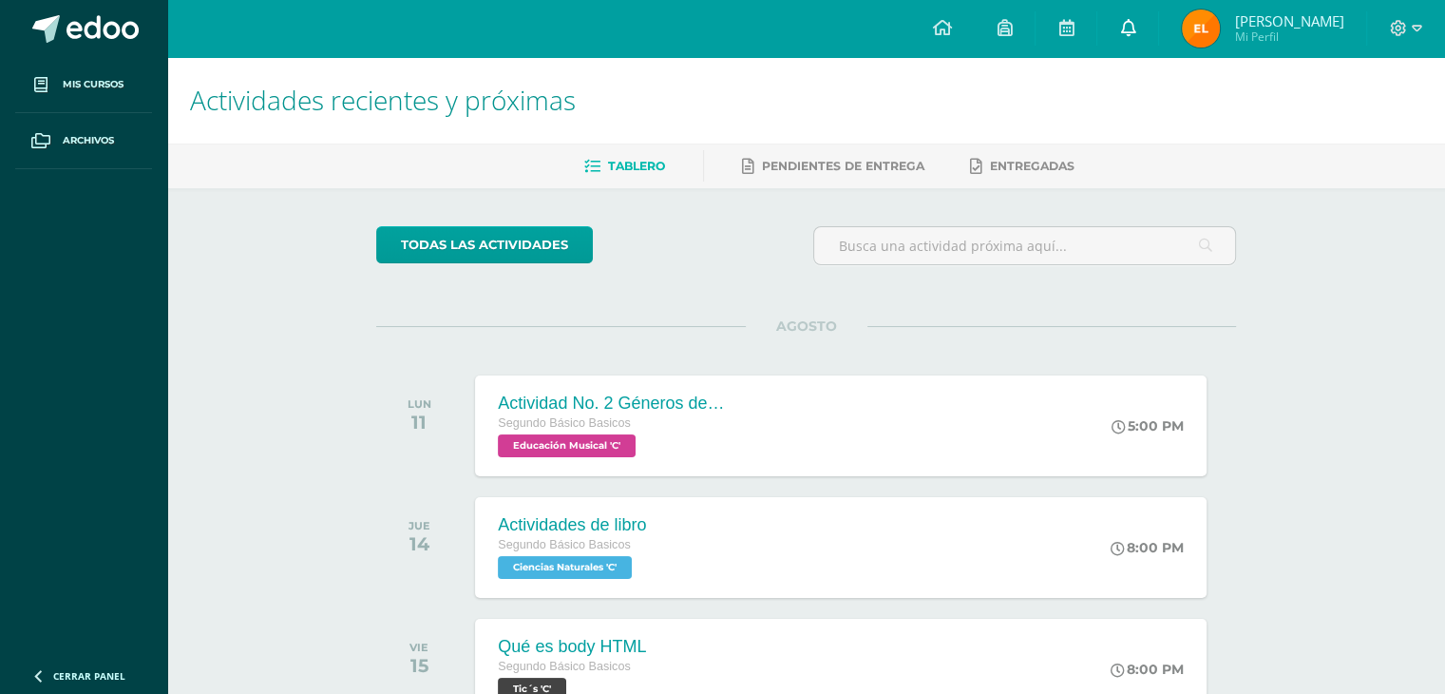
click at [1136, 22] on link at bounding box center [1128, 28] width 61 height 57
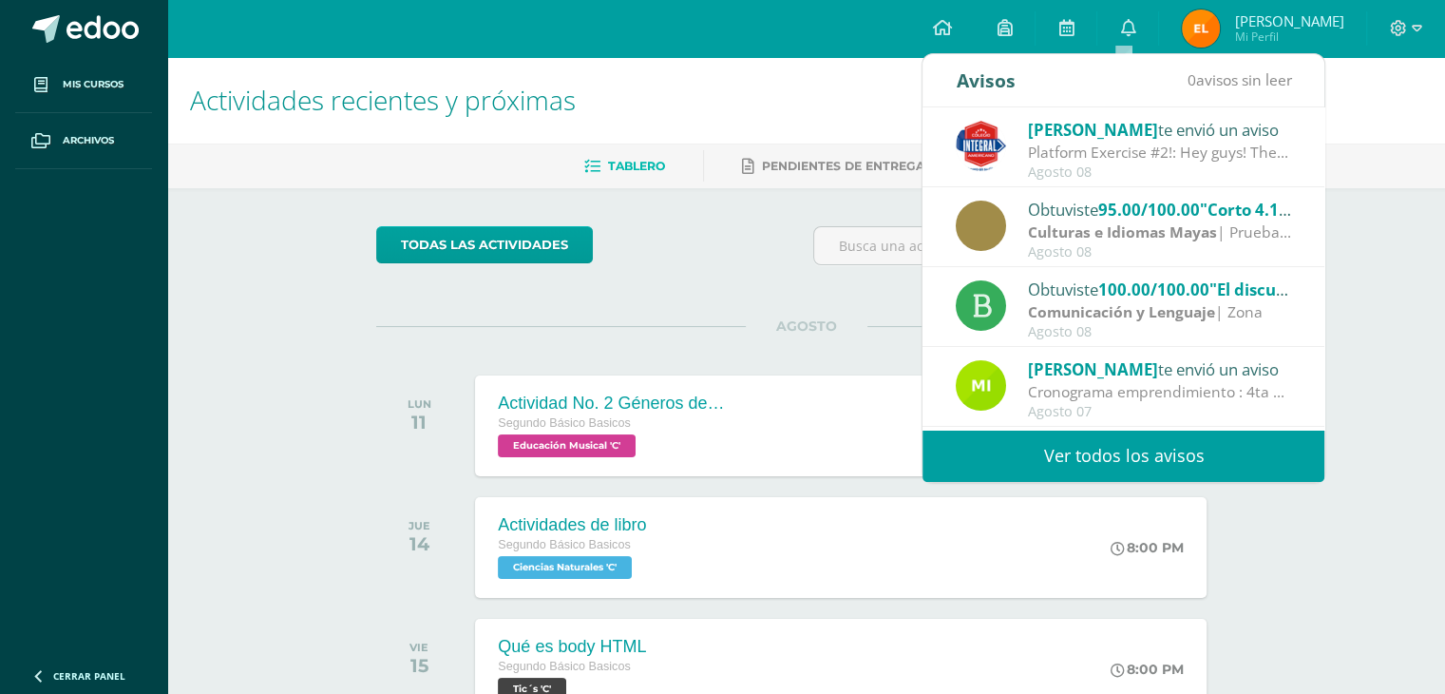
scroll to position [95, 0]
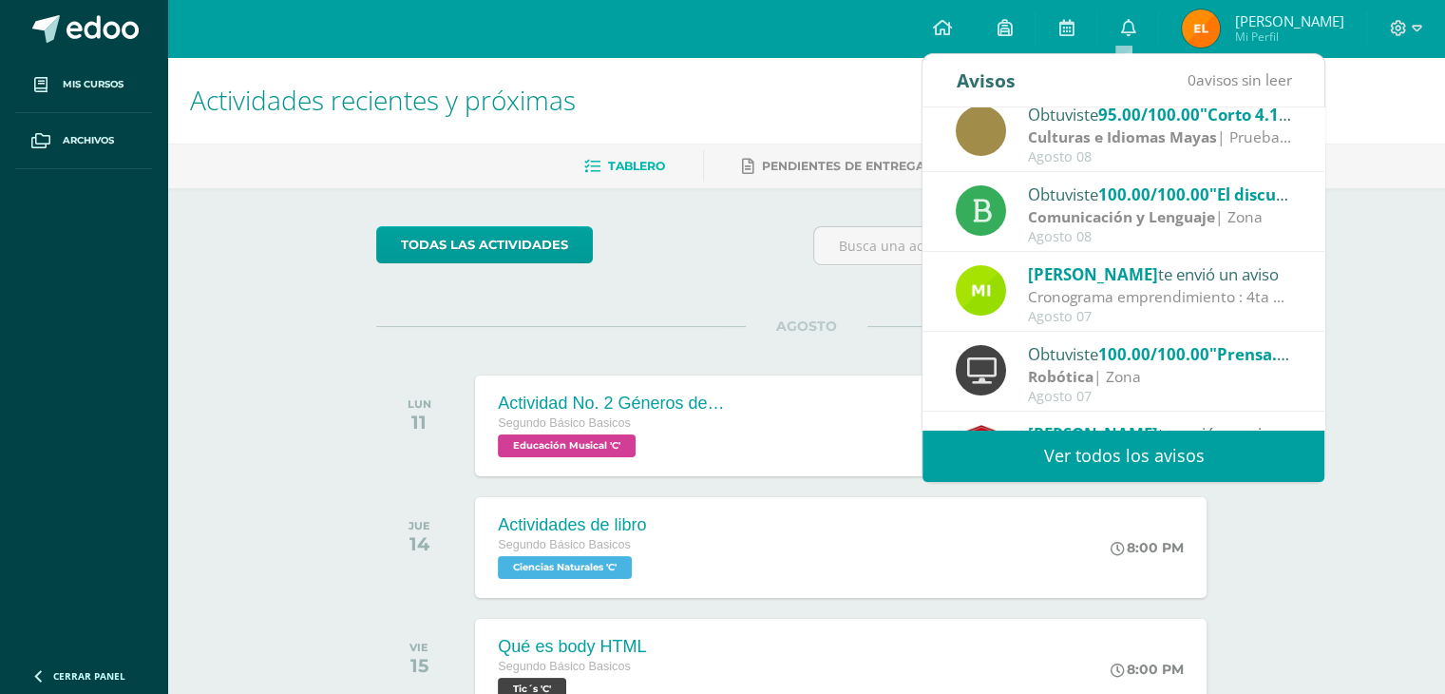
click at [689, 95] on h1 "Actividades recientes y próximas" at bounding box center [806, 100] width 1232 height 86
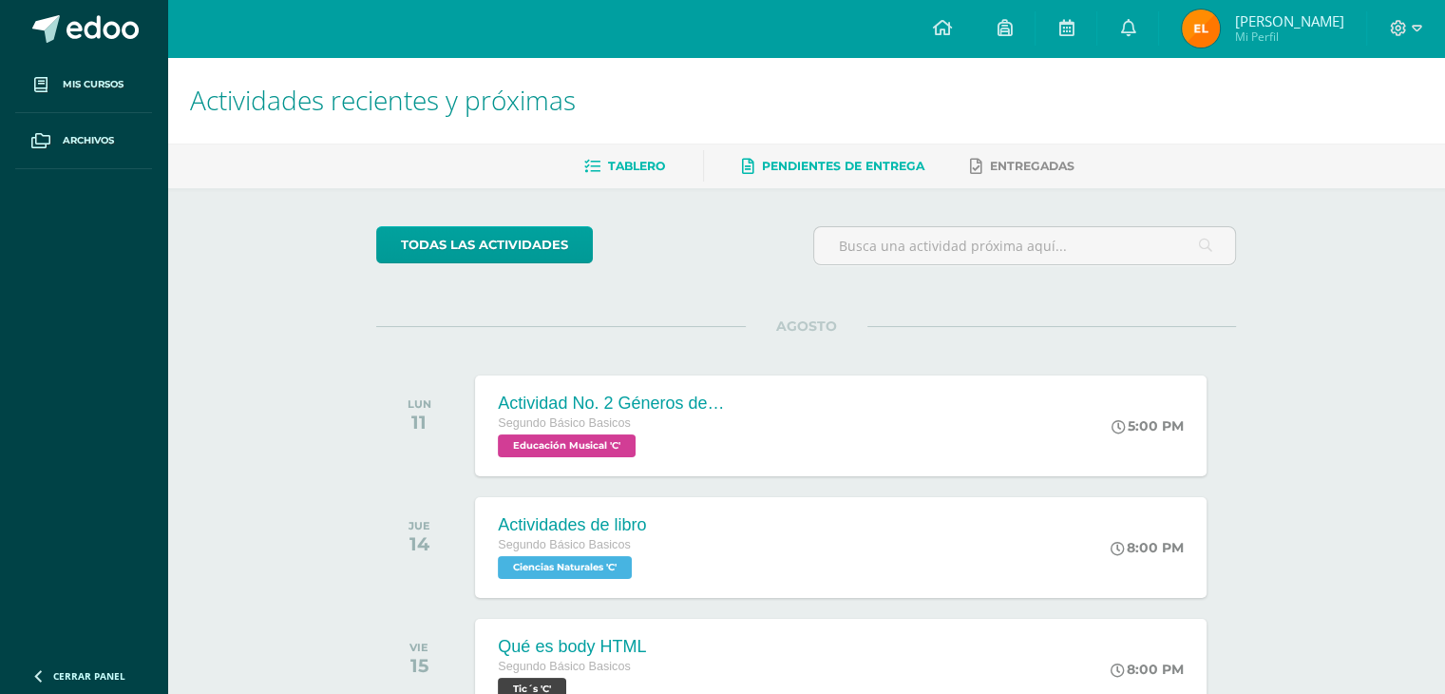
click at [829, 173] on link "Pendientes de entrega" at bounding box center [833, 166] width 182 height 30
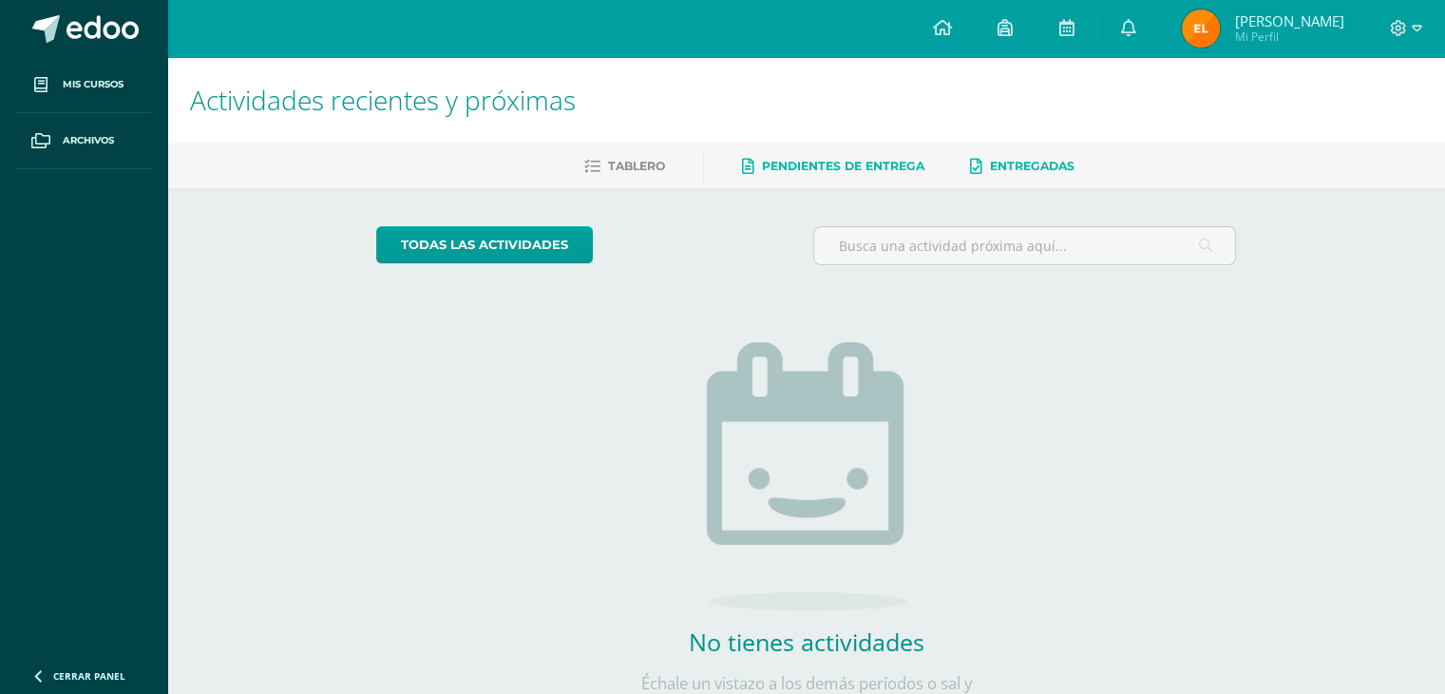
click at [1027, 164] on span "Entregadas" at bounding box center [1032, 166] width 85 height 14
click at [1129, 30] on icon at bounding box center [1127, 27] width 15 height 17
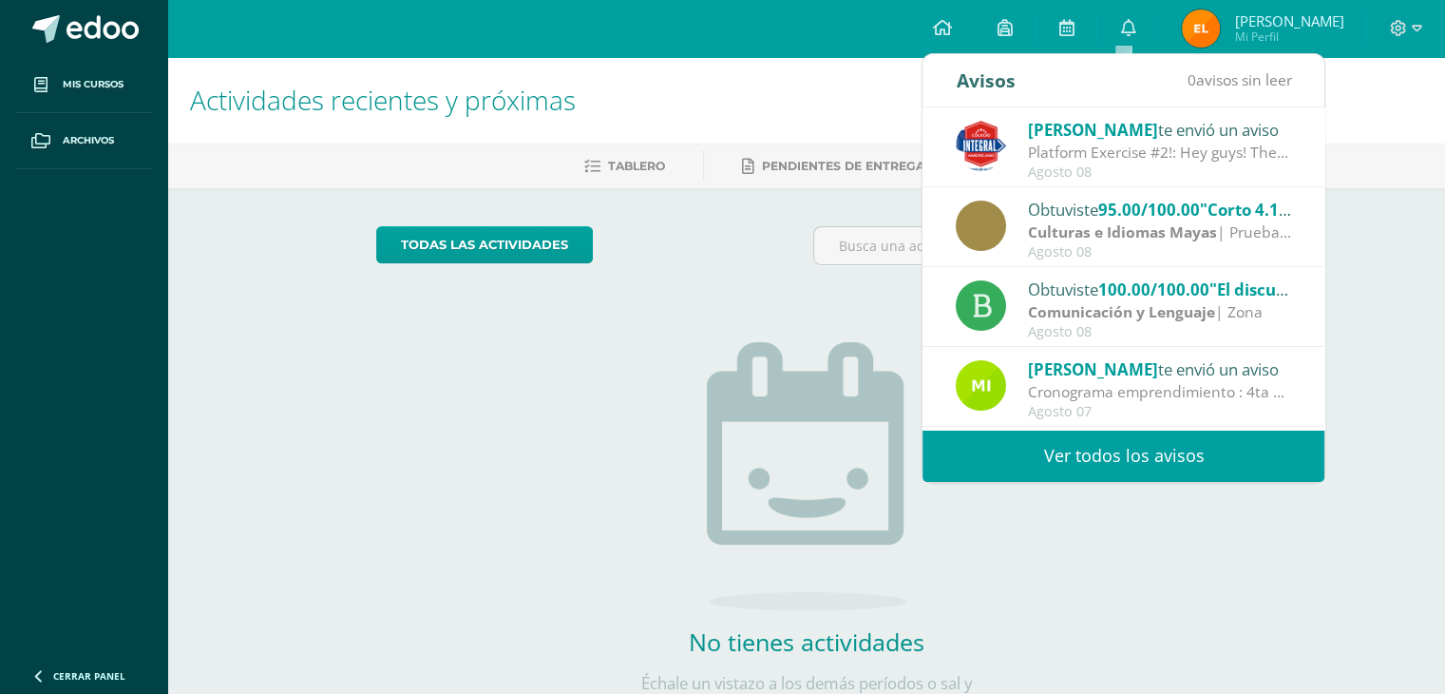
click at [1068, 455] on link "Ver todos los avisos" at bounding box center [1124, 456] width 402 height 52
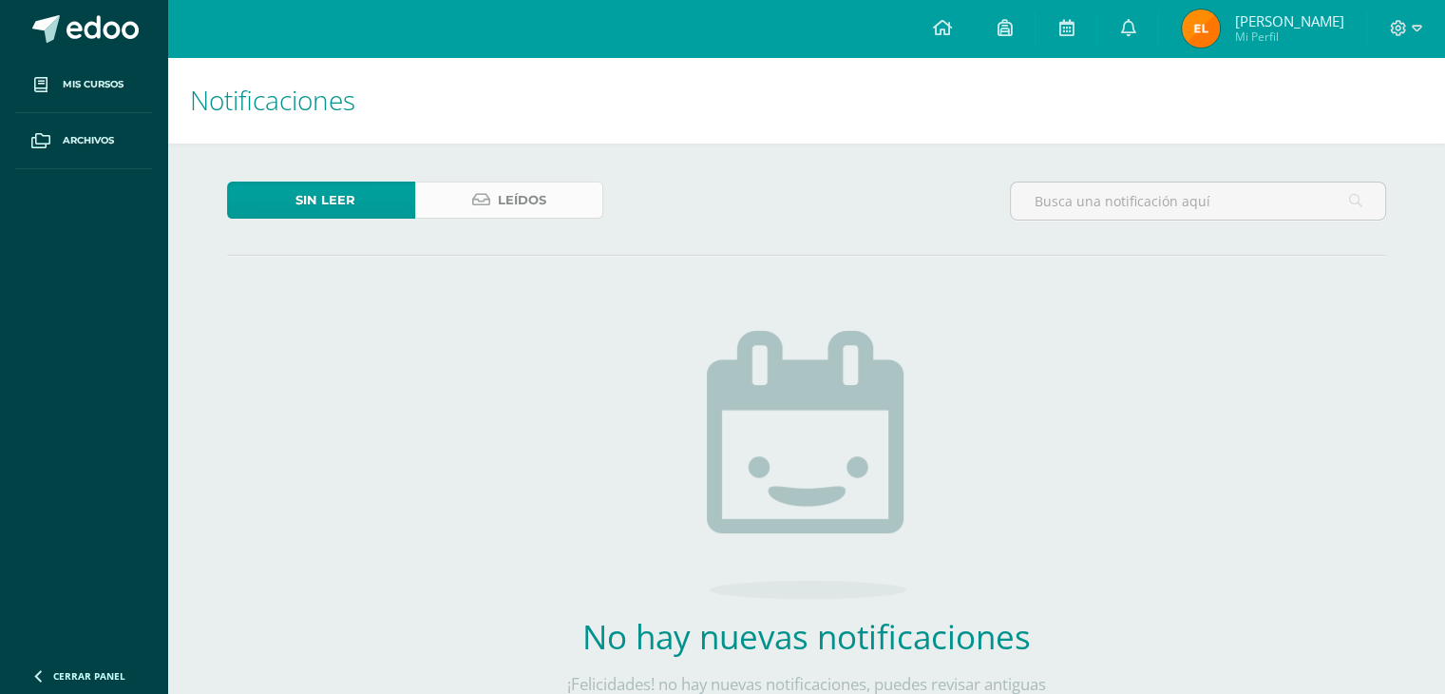
click at [525, 199] on span "Leídos" at bounding box center [522, 199] width 48 height 35
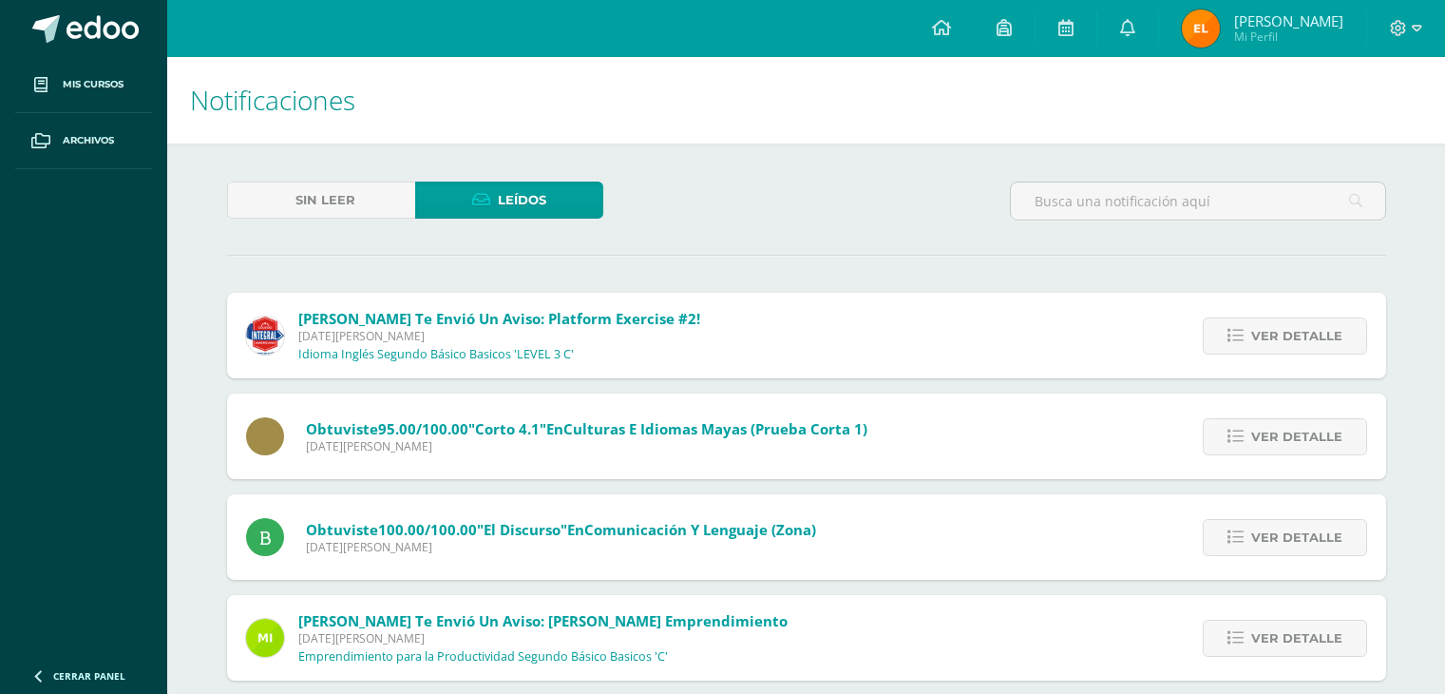
click at [535, 204] on span "Leídos" at bounding box center [522, 199] width 48 height 35
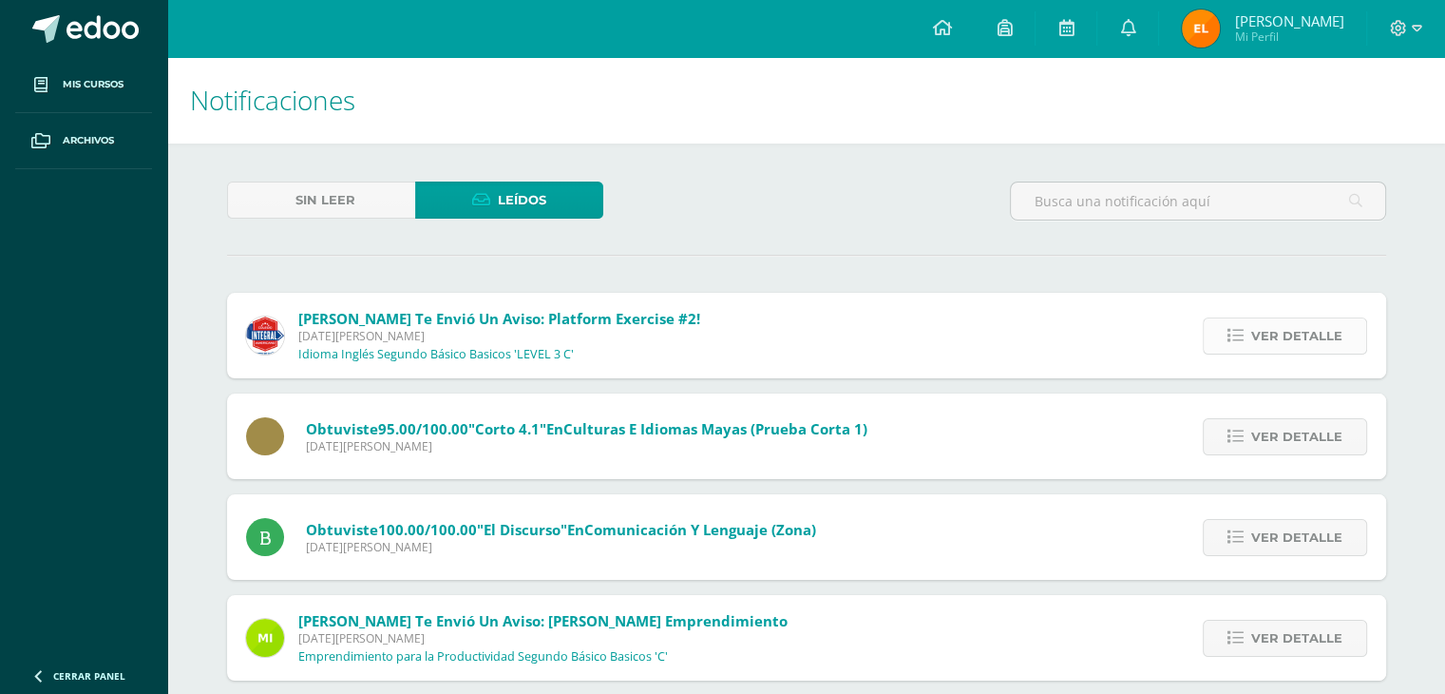
click at [1255, 344] on span "Ver detalle" at bounding box center [1296, 335] width 91 height 35
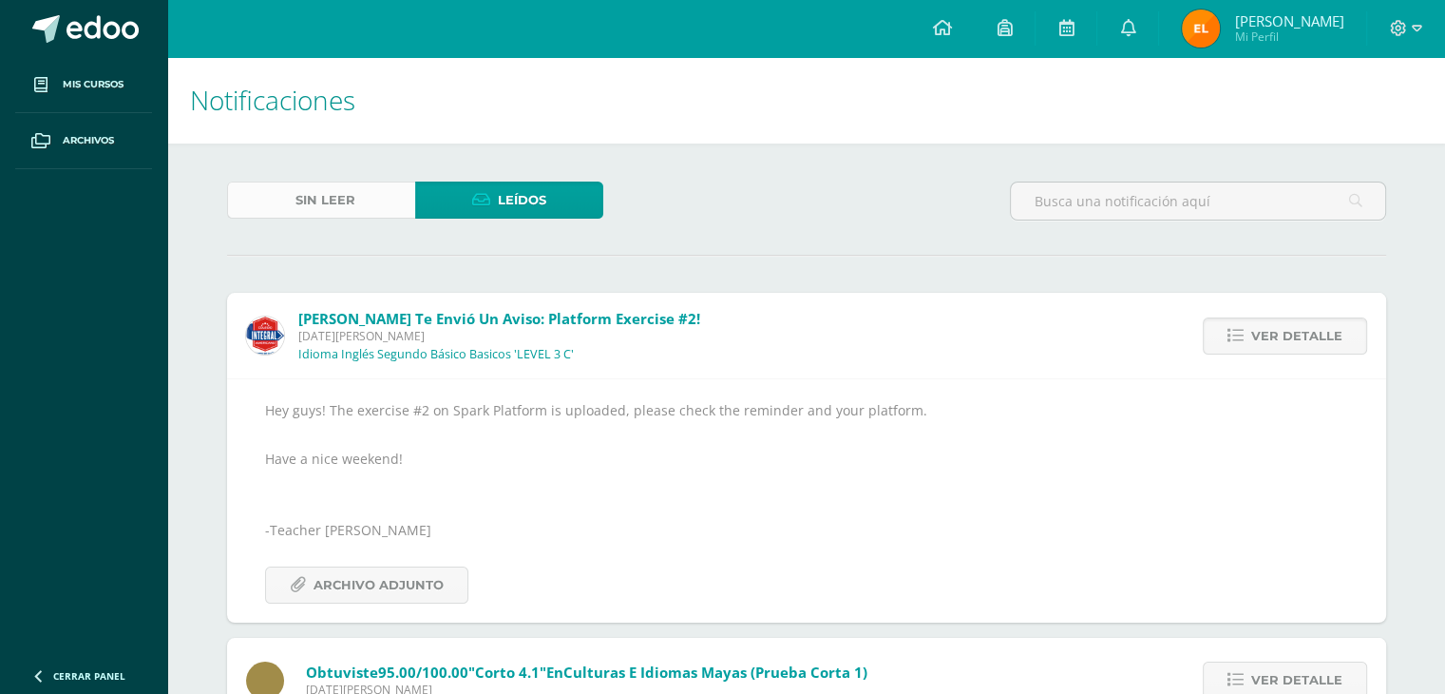
click at [323, 214] on span "Sin leer" at bounding box center [326, 199] width 60 height 35
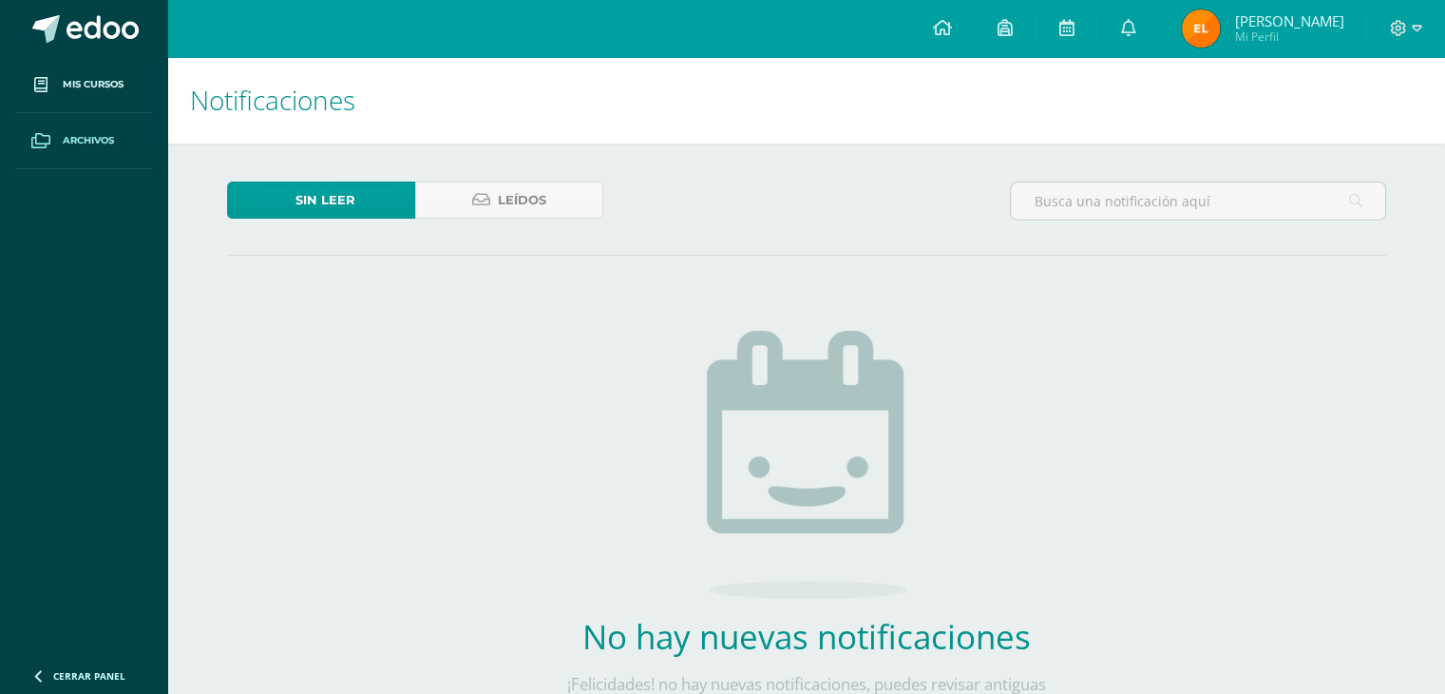
click at [101, 138] on span "Archivos" at bounding box center [88, 140] width 51 height 15
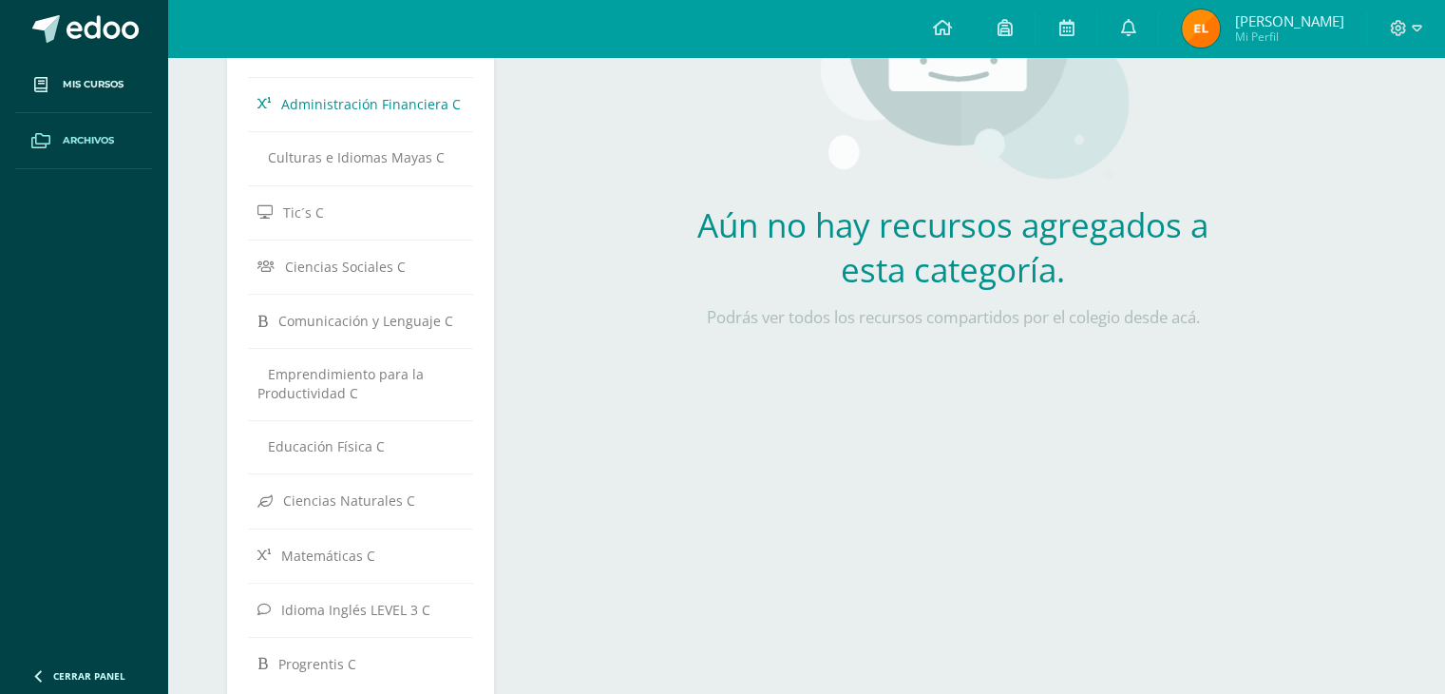
scroll to position [380, 0]
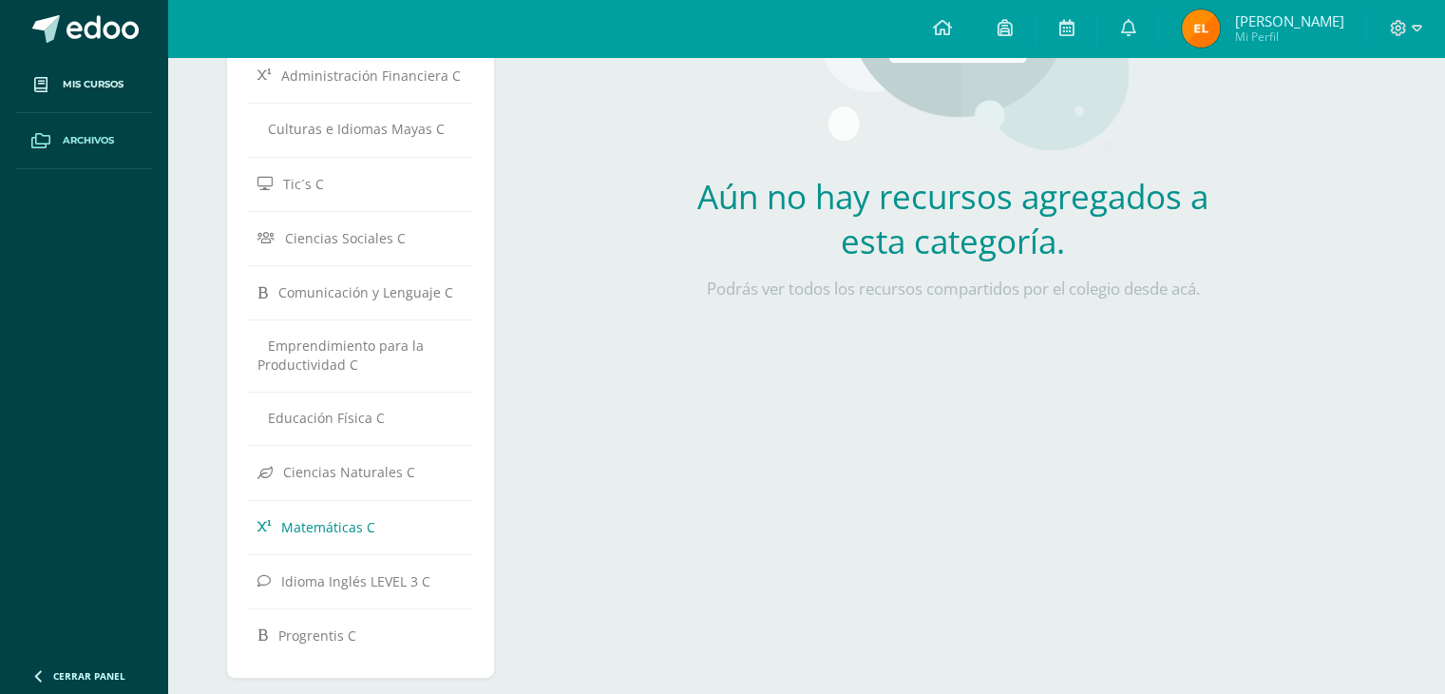
click at [331, 520] on span "Matemáticas C" at bounding box center [328, 526] width 94 height 18
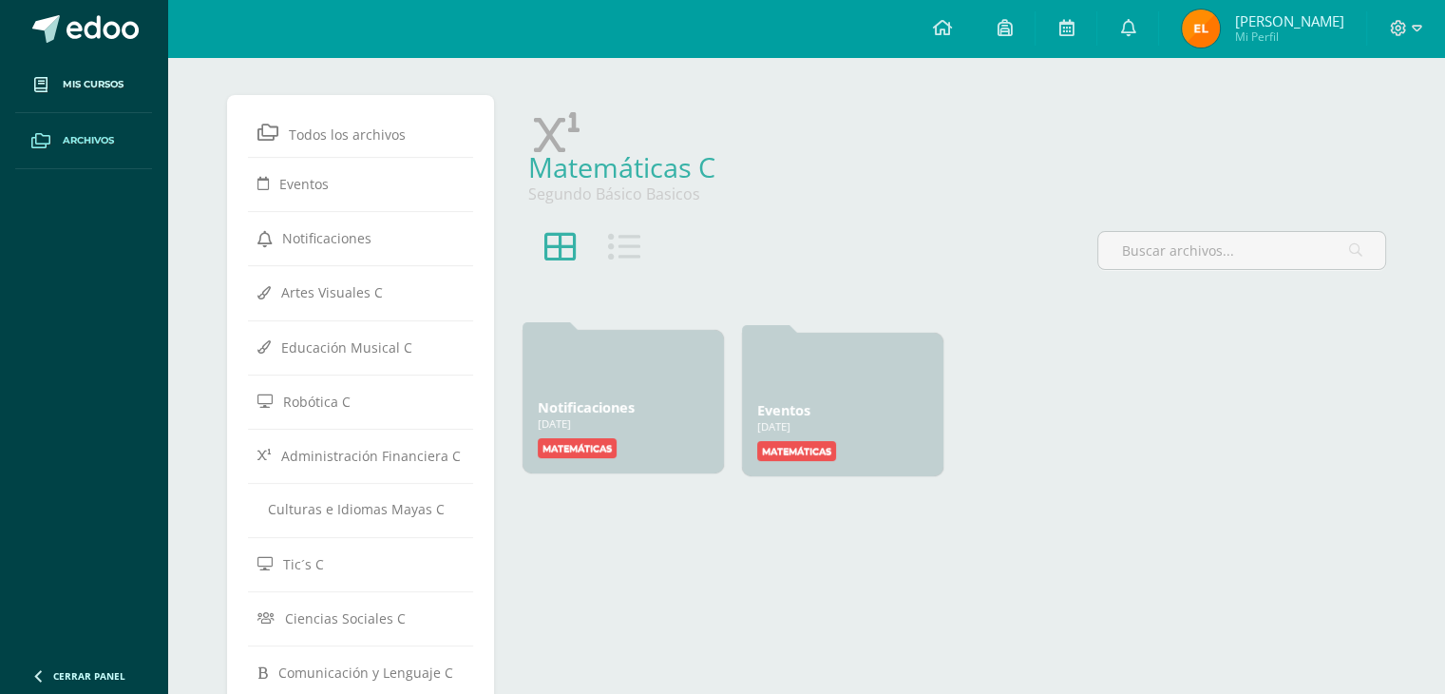
click at [661, 387] on div at bounding box center [623, 368] width 171 height 46
click at [590, 441] on label "Matemáticas" at bounding box center [577, 448] width 79 height 20
click at [590, 448] on label "Matemáticas" at bounding box center [577, 448] width 79 height 20
click at [602, 383] on div at bounding box center [623, 368] width 171 height 46
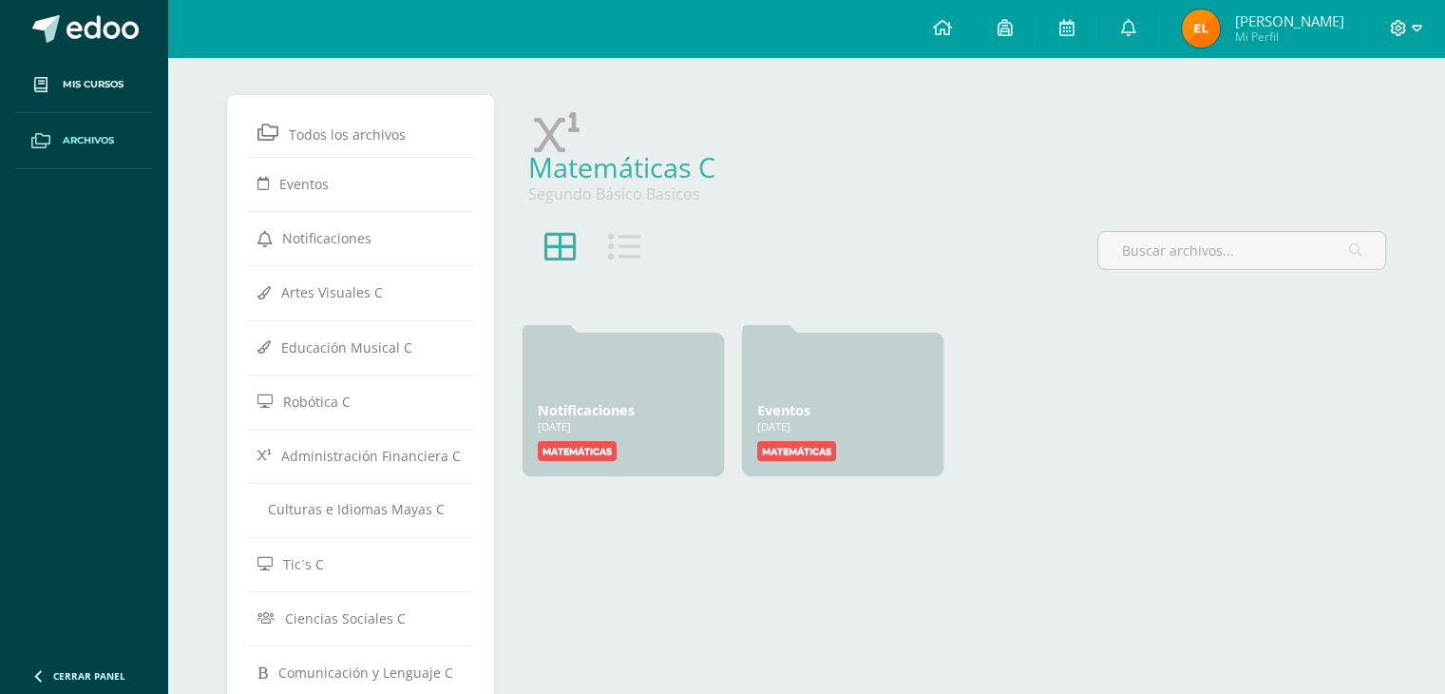
click at [1403, 28] on icon at bounding box center [1398, 28] width 17 height 17
click at [1361, 133] on span "Cerrar sesión" at bounding box center [1358, 130] width 86 height 18
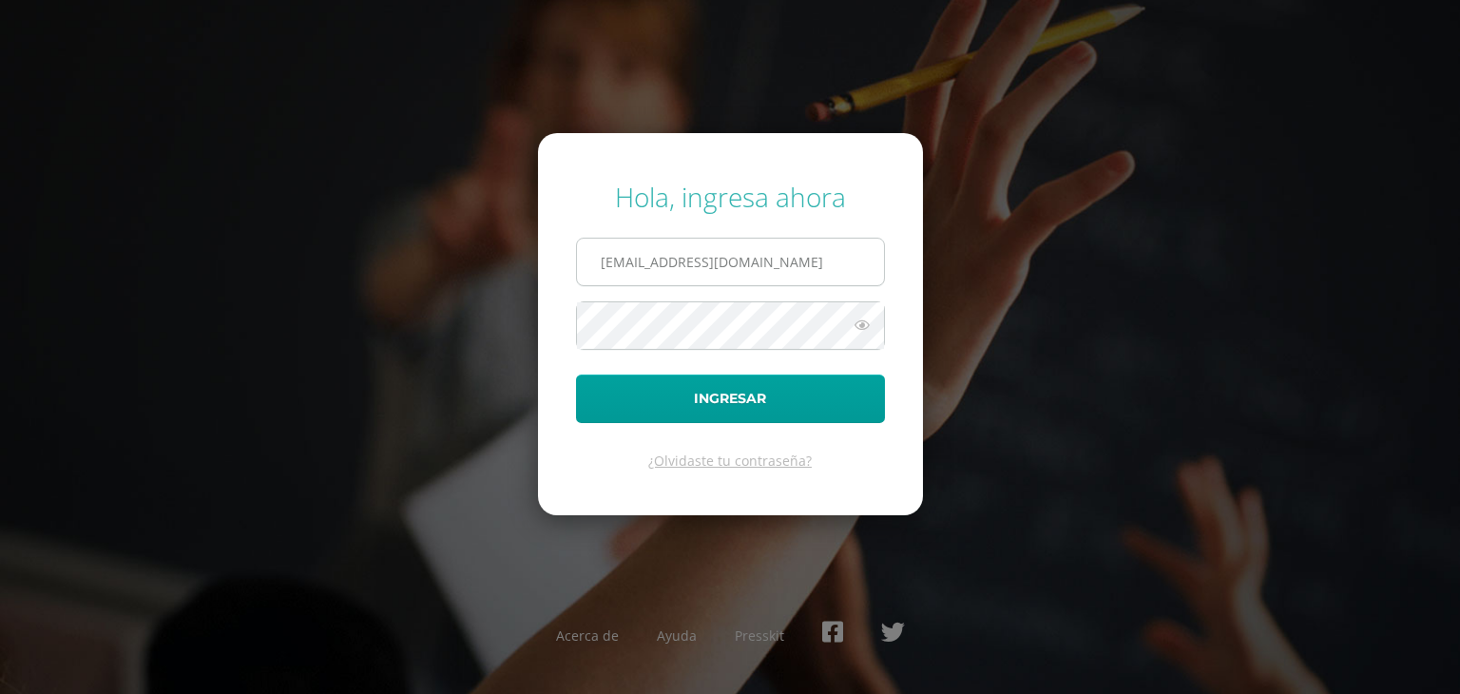
click at [779, 256] on input "[EMAIL_ADDRESS][DOMAIN_NAME]" at bounding box center [730, 262] width 307 height 47
type input "[EMAIL_ADDRESS][DOMAIN_NAME]"
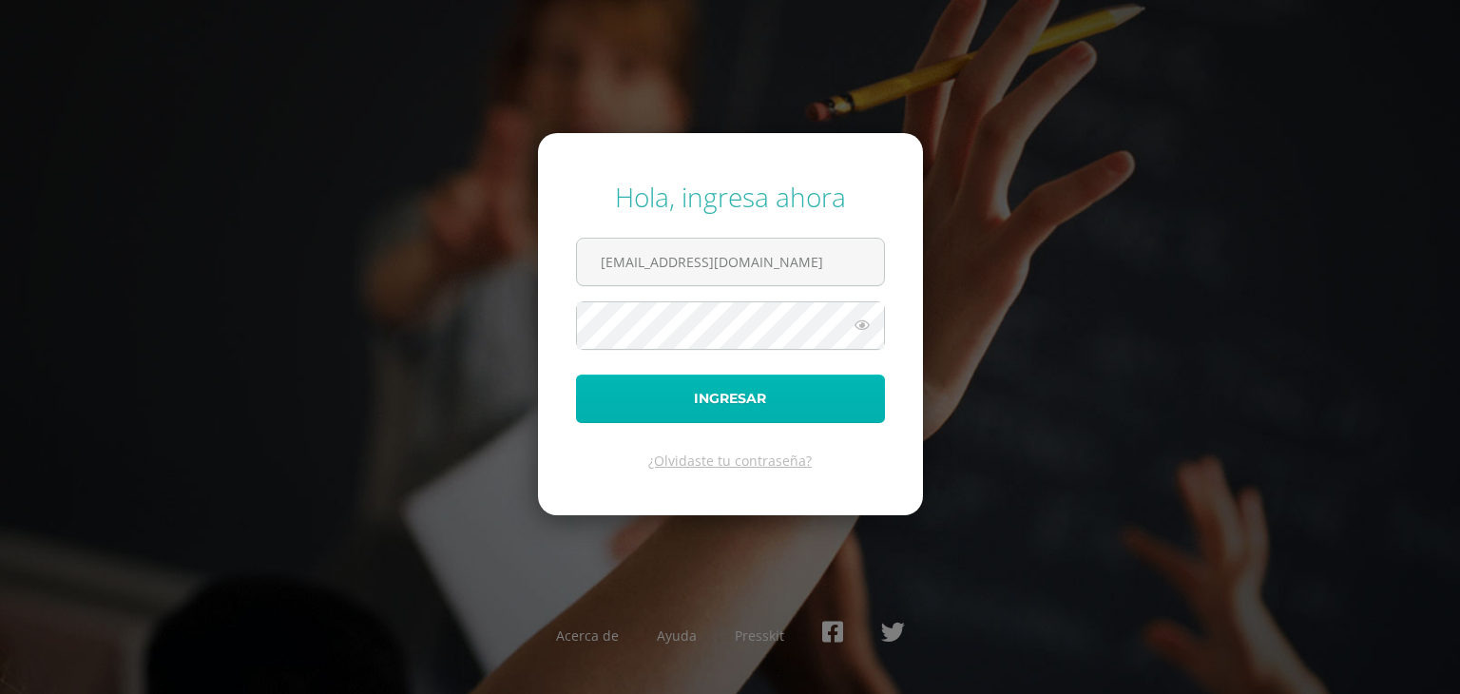
click at [756, 391] on button "Ingresar" at bounding box center [730, 398] width 309 height 48
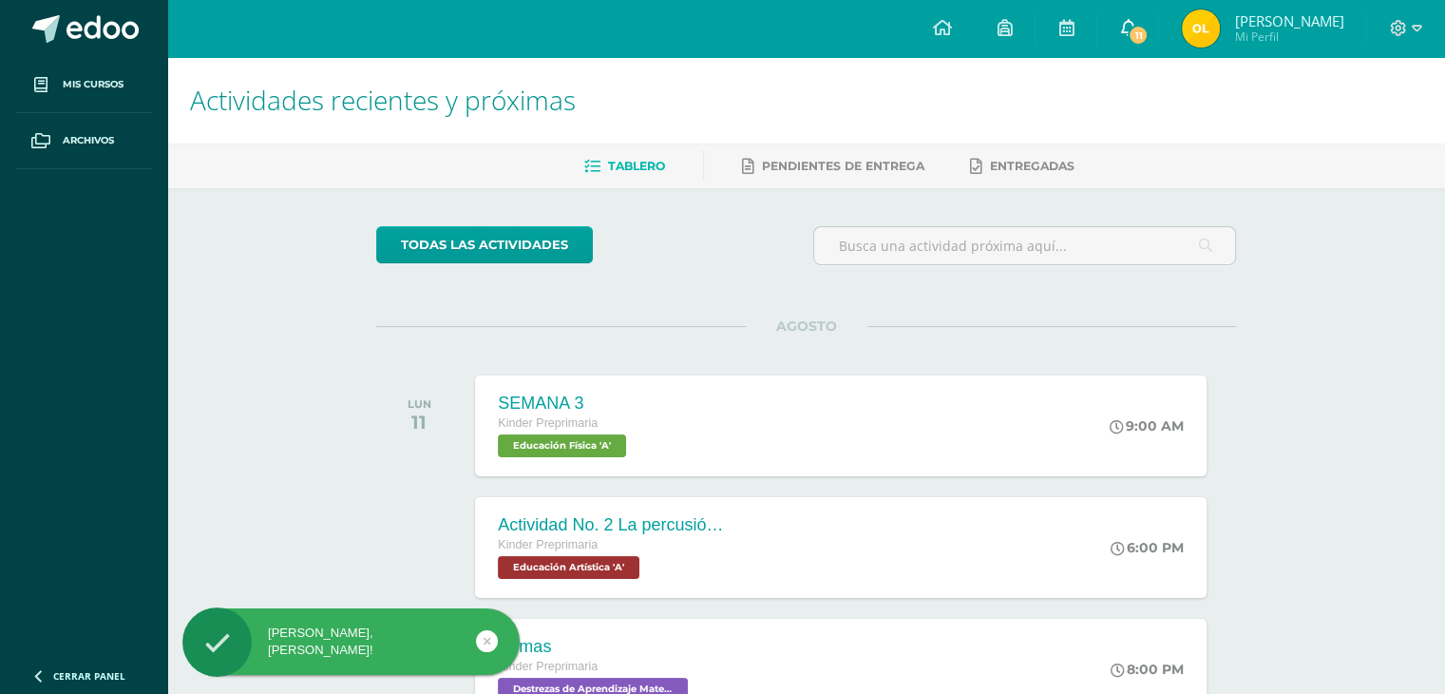
click at [1136, 29] on icon at bounding box center [1127, 27] width 15 height 17
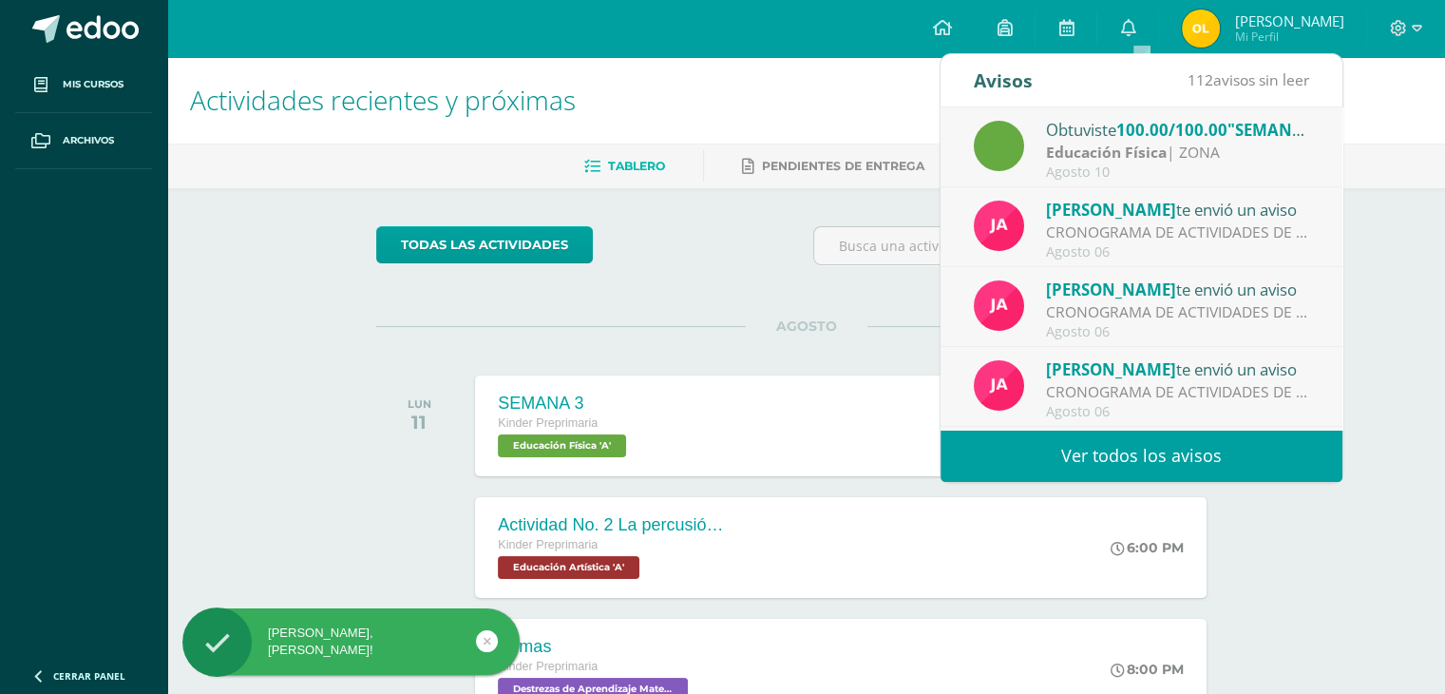
click at [1104, 458] on link "Ver todos los avisos" at bounding box center [1142, 456] width 402 height 52
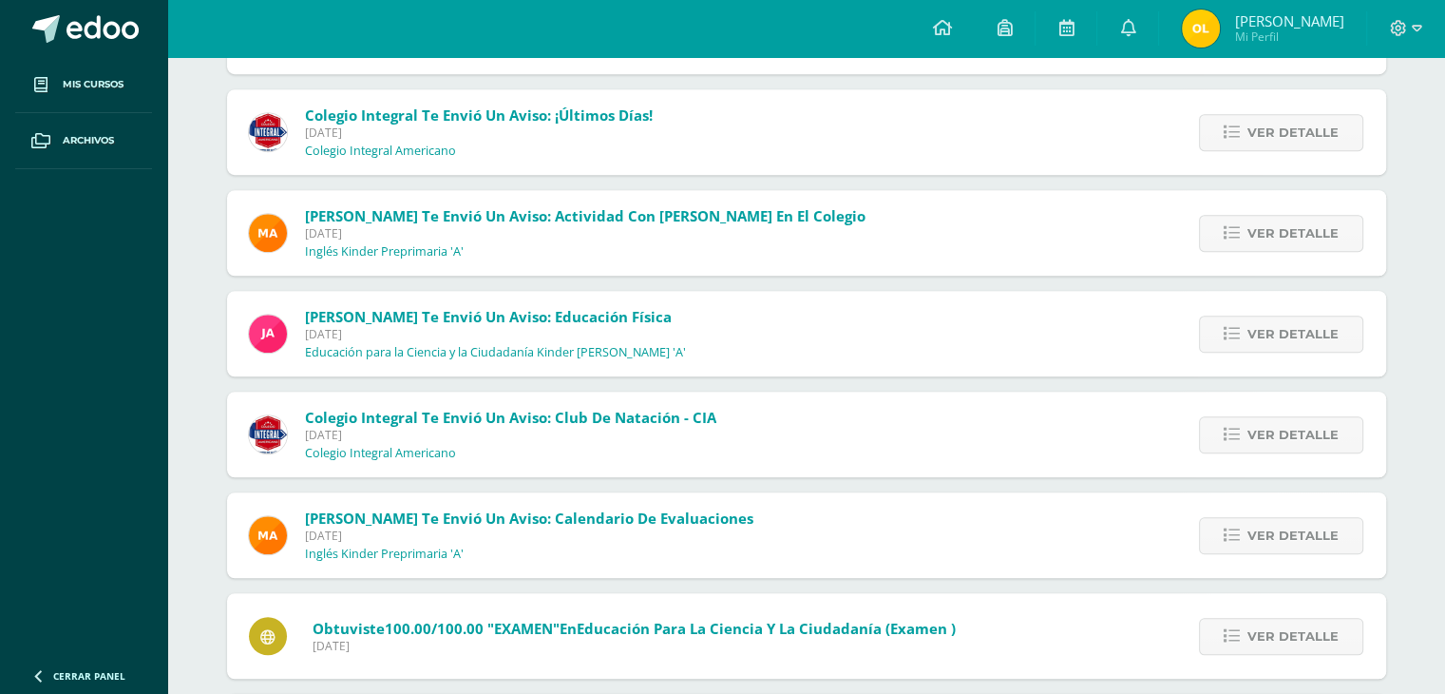
scroll to position [1358, 0]
